Goal: Information Seeking & Learning: Find specific fact

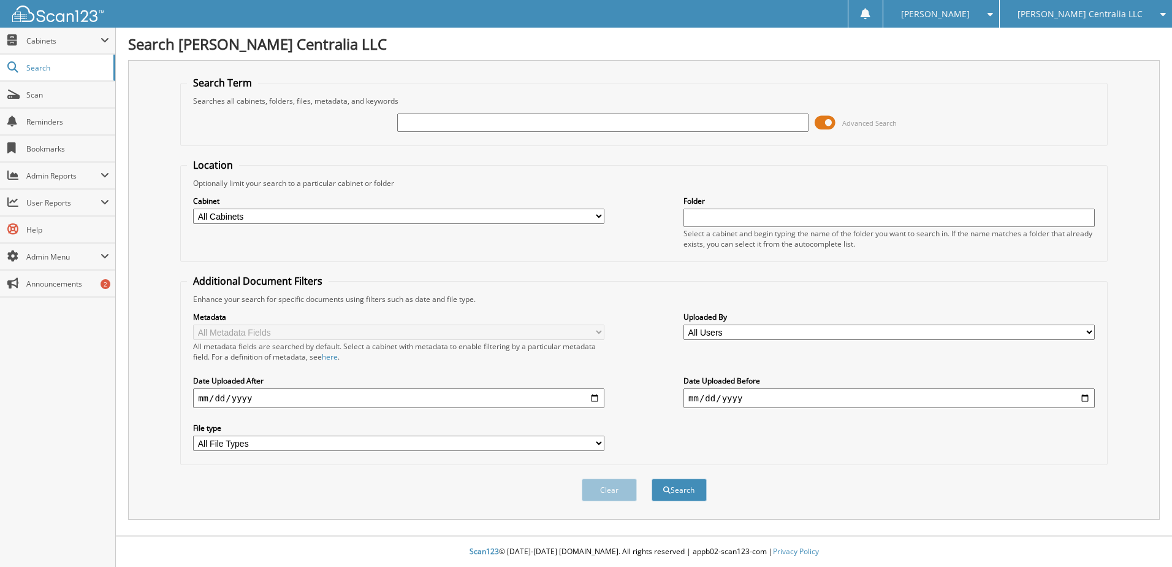
click at [512, 129] on input "text" at bounding box center [602, 122] width 411 height 18
type input "110627"
click at [652, 478] on button "Search" at bounding box center [679, 489] width 55 height 23
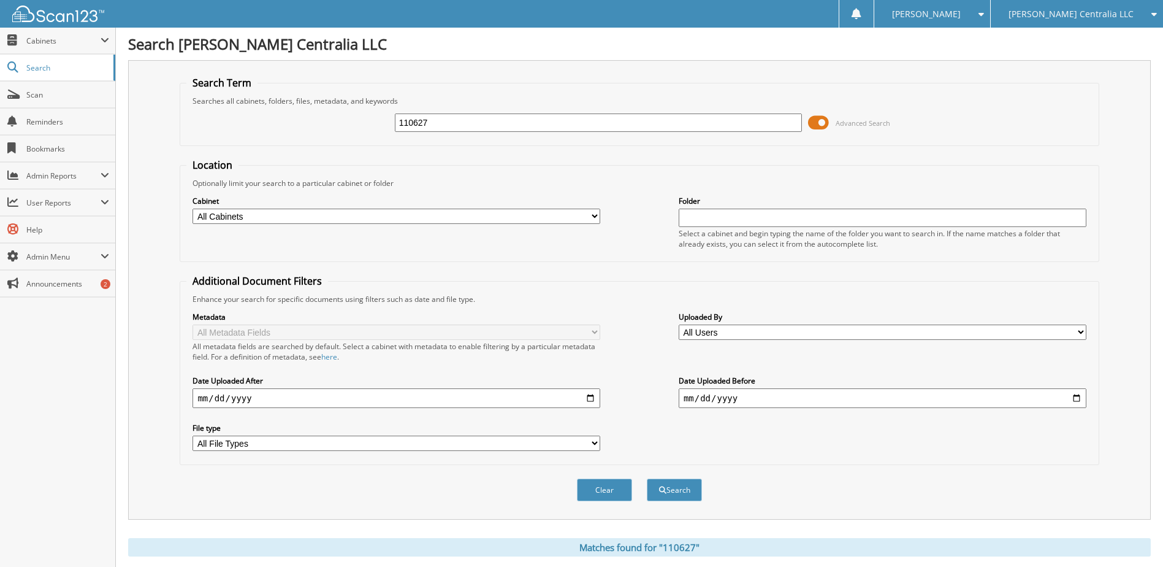
scroll to position [245, 0]
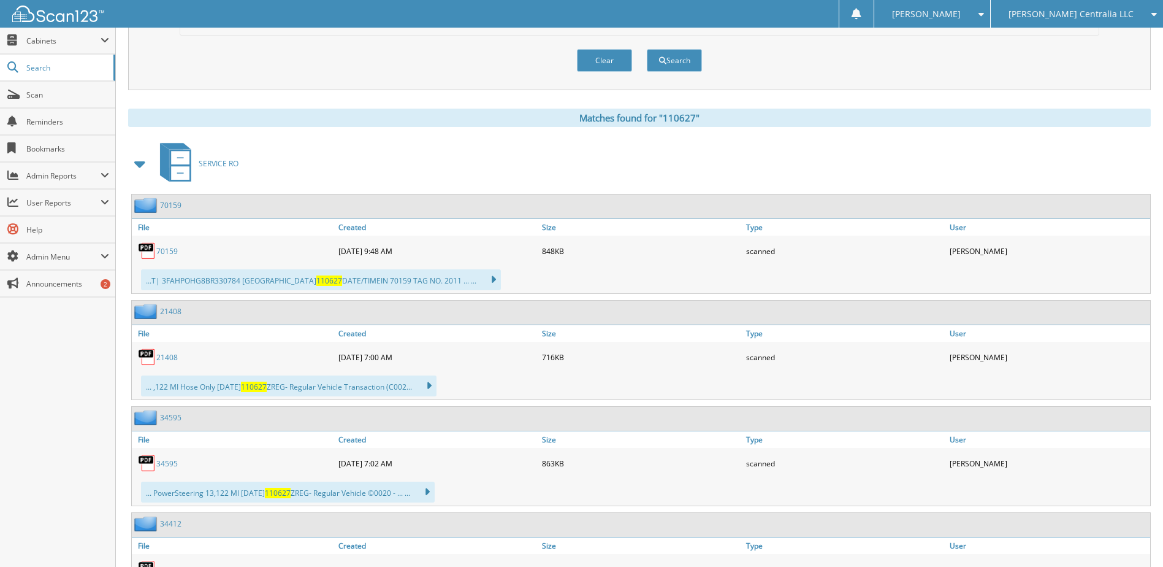
click at [140, 164] on span at bounding box center [140, 164] width 17 height 22
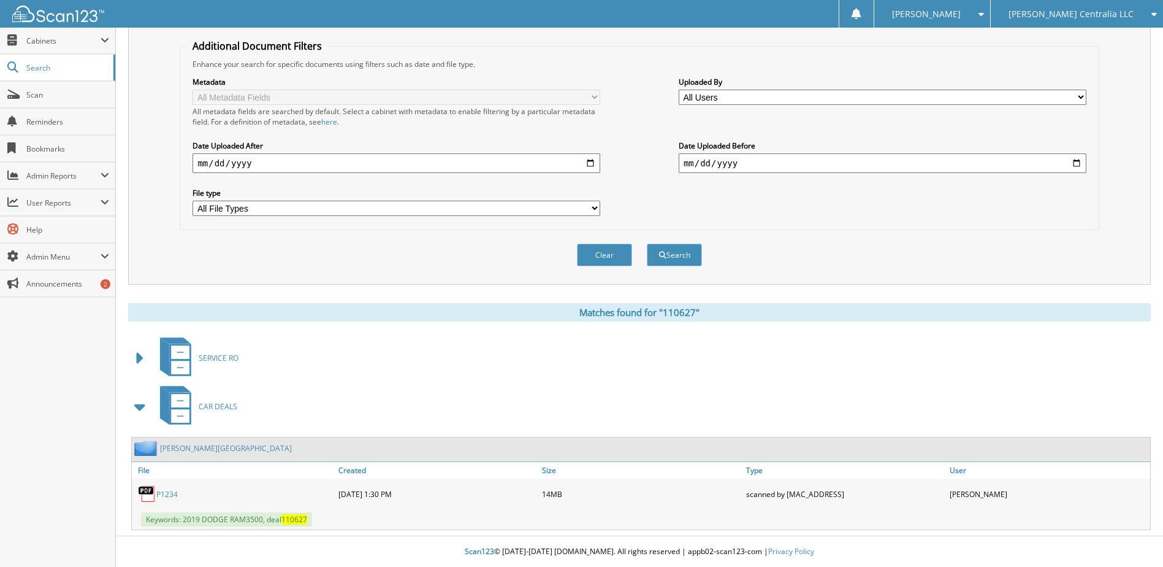
click at [166, 498] on link "P1234" at bounding box center [166, 494] width 21 height 10
